Goal: Task Accomplishment & Management: Use online tool/utility

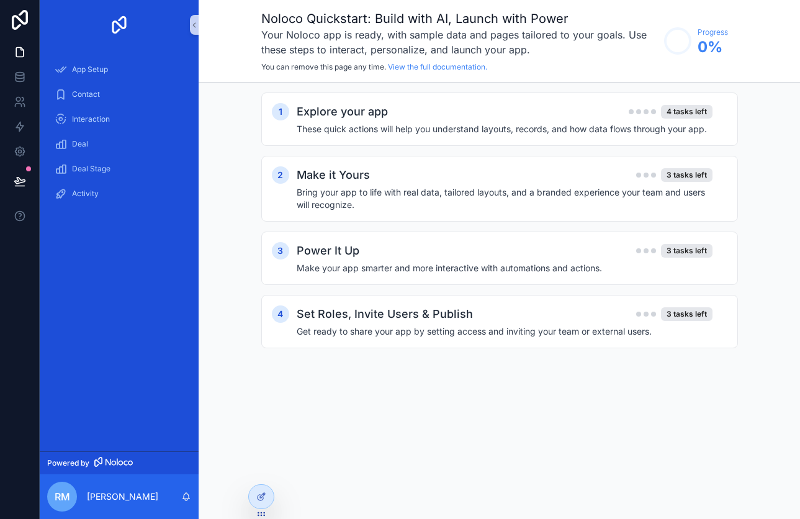
click at [223, 32] on div "Noloco Quickstart: Build with AI, Launch with Power Your Noloco app is ready, w…" at bounding box center [499, 41] width 601 height 83
click at [23, 148] on icon at bounding box center [19, 151] width 9 height 9
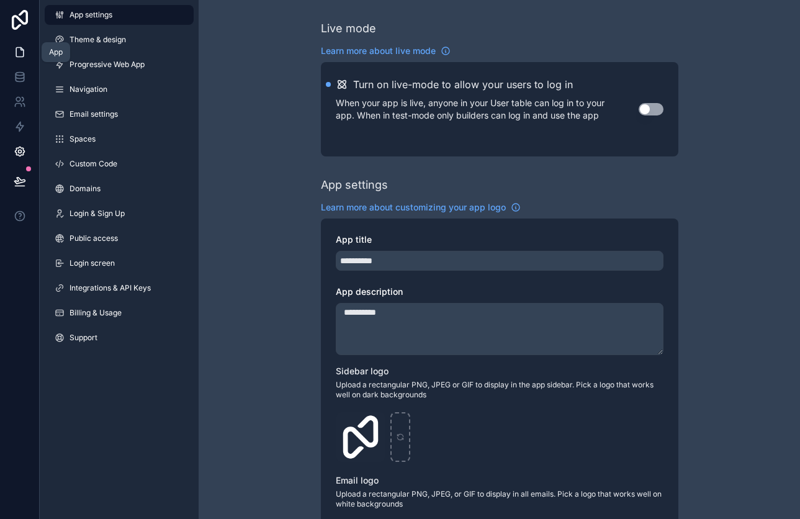
click at [16, 51] on icon at bounding box center [20, 52] width 12 height 12
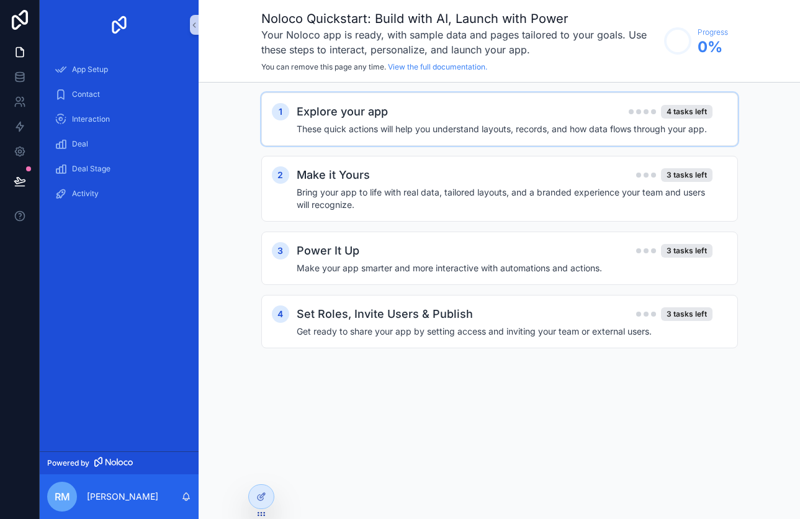
click at [307, 114] on h2 "Explore your app" at bounding box center [342, 111] width 91 height 17
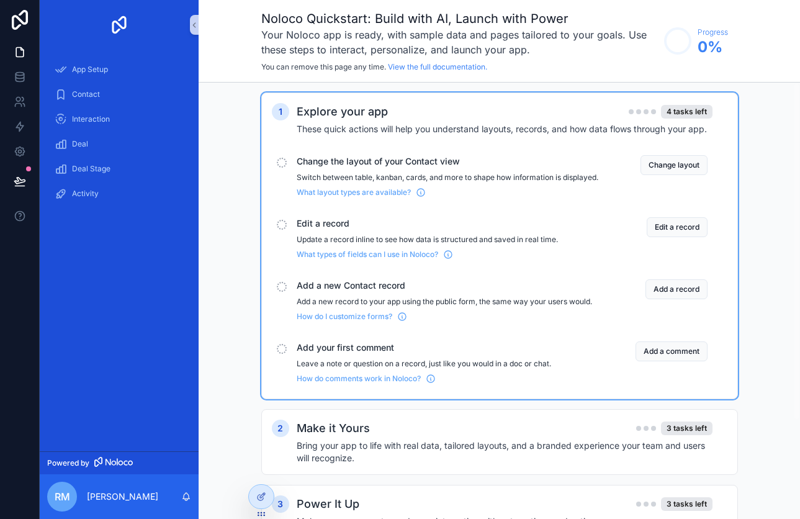
click at [110, 82] on div "Contact" at bounding box center [119, 94] width 159 height 25
click at [110, 78] on div "App Setup" at bounding box center [119, 70] width 129 height 20
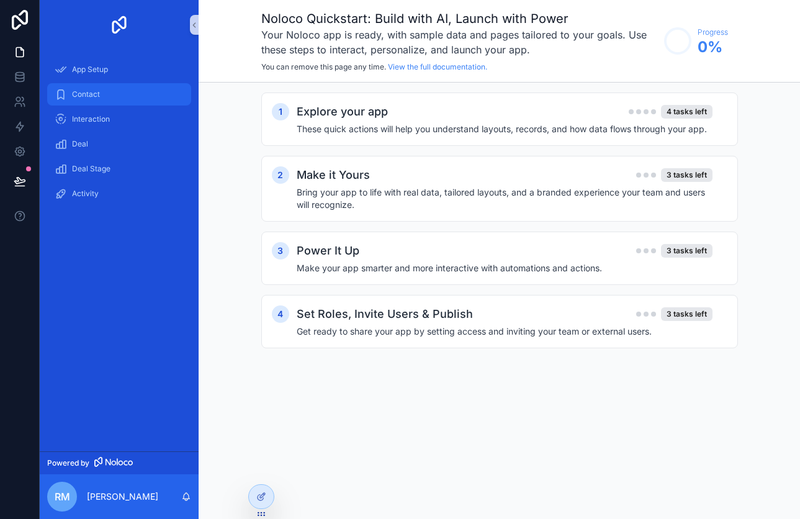
click at [108, 90] on div "Contact" at bounding box center [119, 94] width 129 height 20
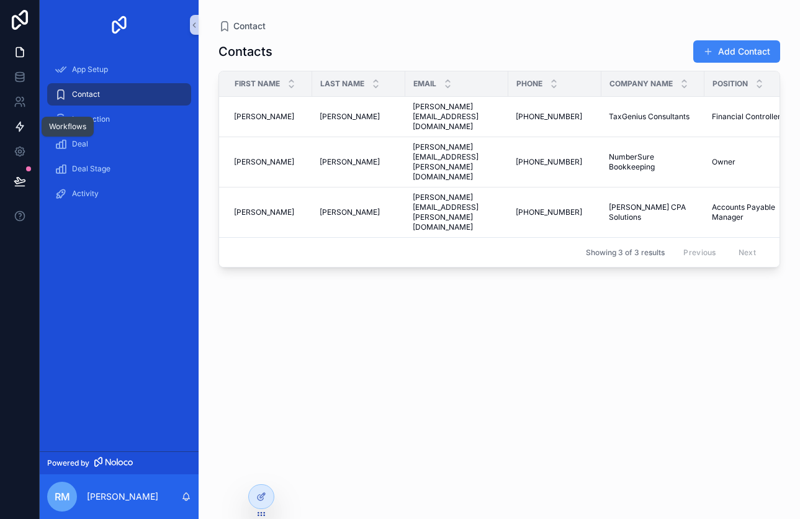
click at [17, 127] on icon at bounding box center [19, 126] width 7 height 9
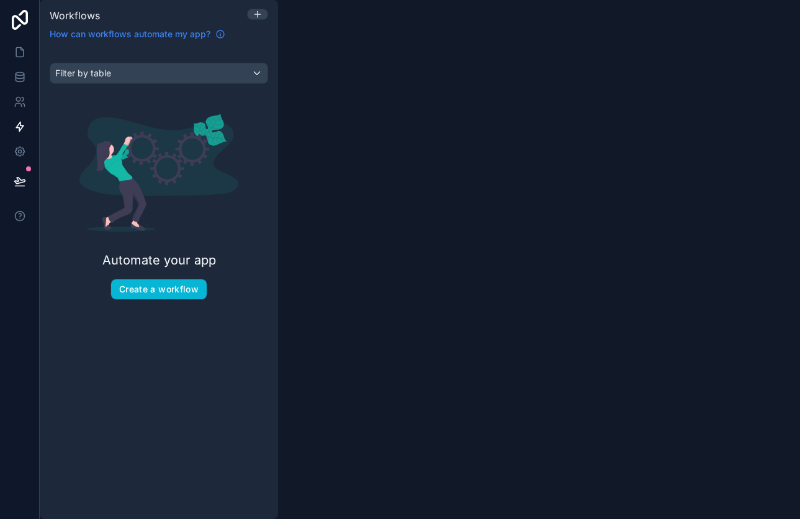
click at [127, 35] on span "How can workflows automate my app?" at bounding box center [130, 34] width 161 height 12
click at [164, 294] on button "Create a workflow" at bounding box center [159, 289] width 96 height 20
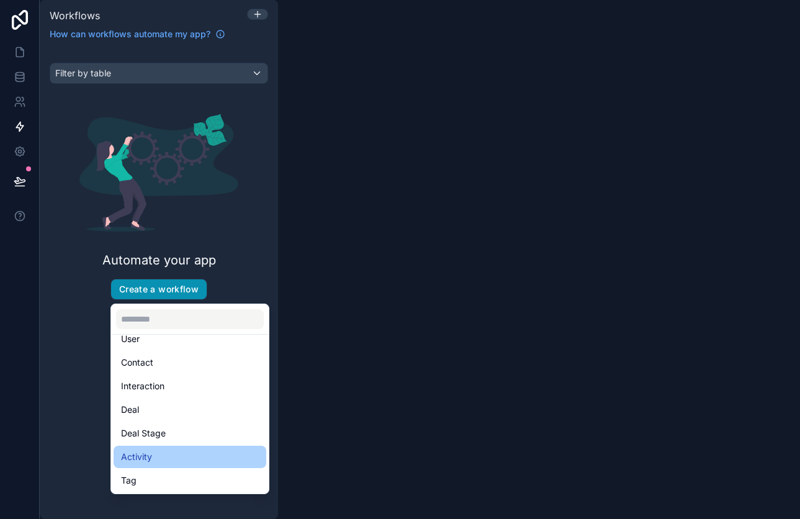
scroll to position [28, 0]
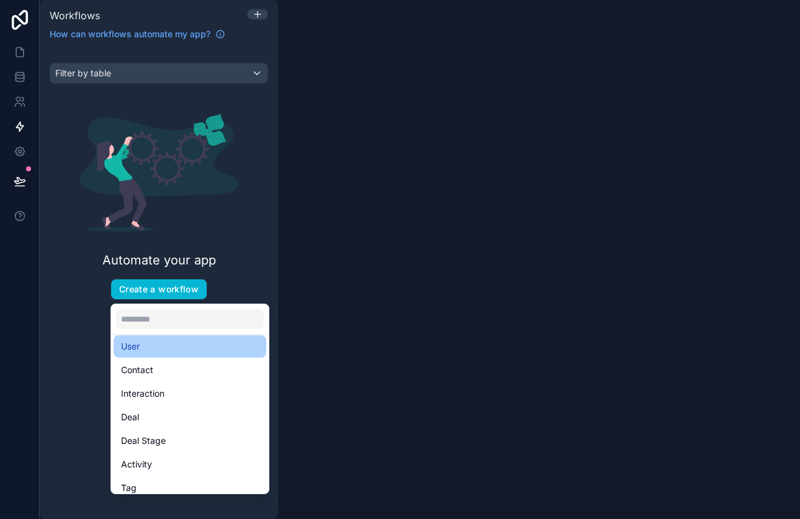
click at [172, 353] on div "User" at bounding box center [190, 346] width 138 height 15
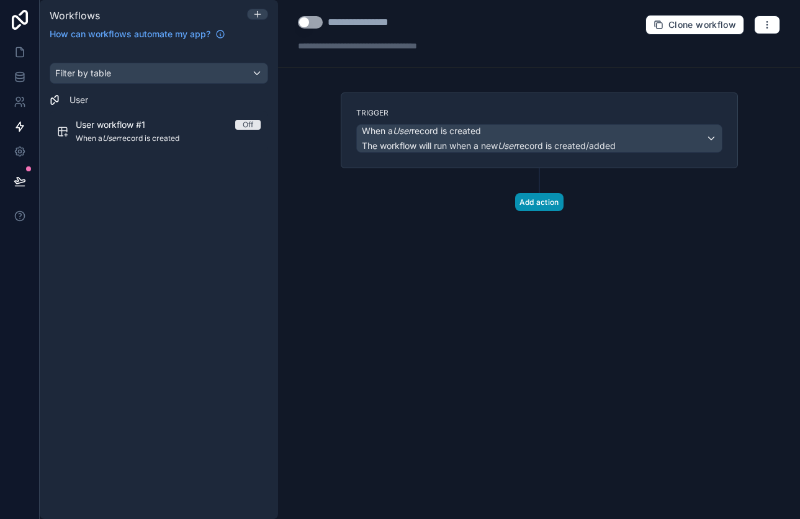
click at [532, 202] on button "Add action" at bounding box center [539, 202] width 48 height 18
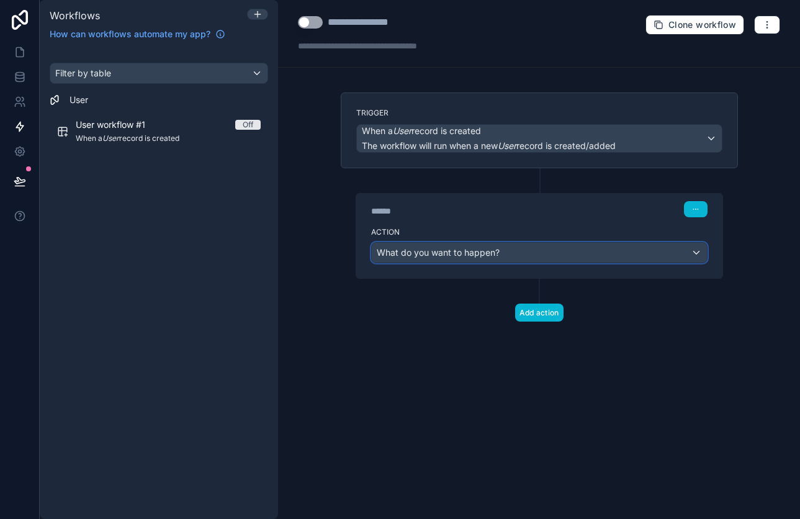
click at [523, 262] on div "What do you want to happen?" at bounding box center [539, 253] width 335 height 20
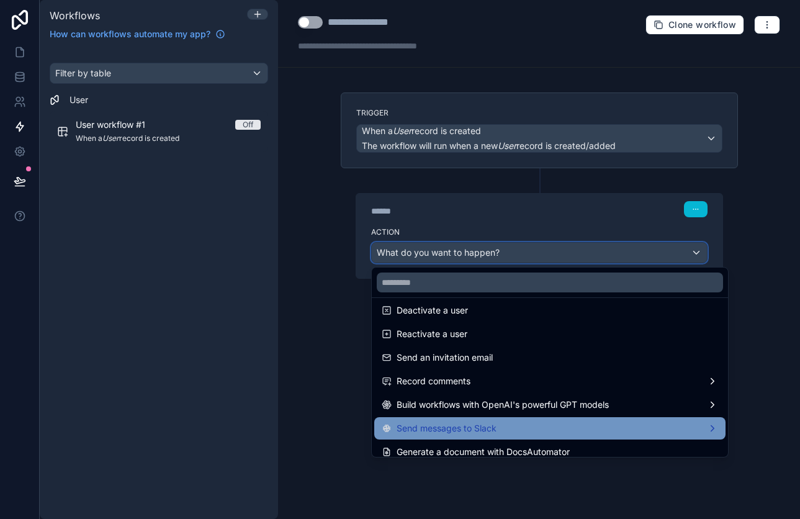
scroll to position [230, 0]
